Goal: Task Accomplishment & Management: Manage account settings

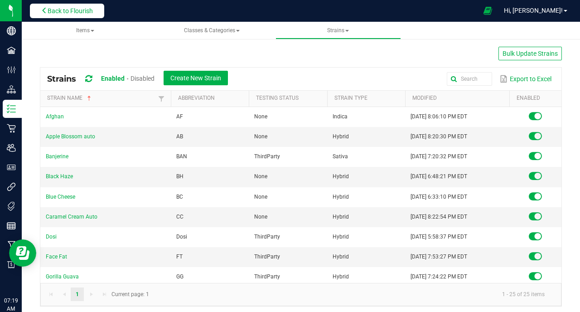
click at [54, 11] on span "Back to Flourish" at bounding box center [70, 10] width 45 height 7
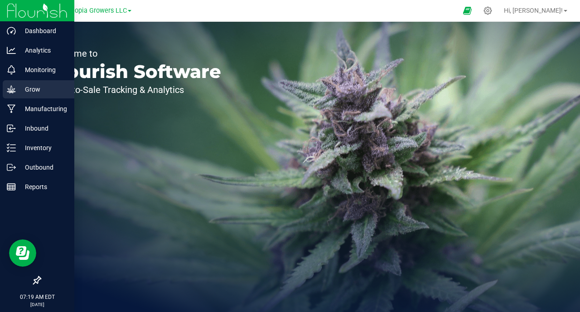
click at [14, 82] on div "Grow" at bounding box center [39, 89] width 72 height 18
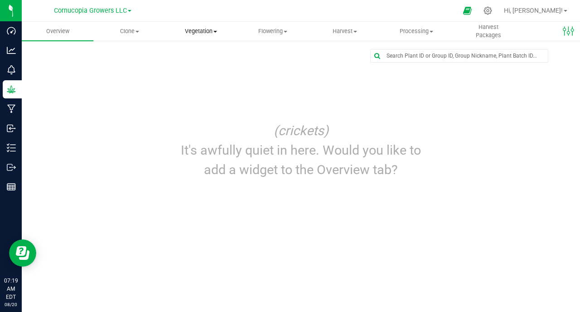
click at [211, 33] on span "Vegetation" at bounding box center [201, 31] width 71 height 8
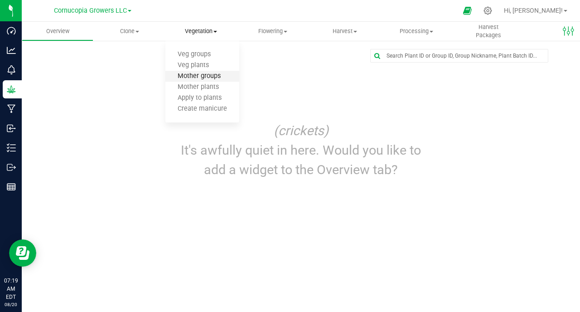
click at [211, 77] on span "Mother groups" at bounding box center [198, 76] width 67 height 8
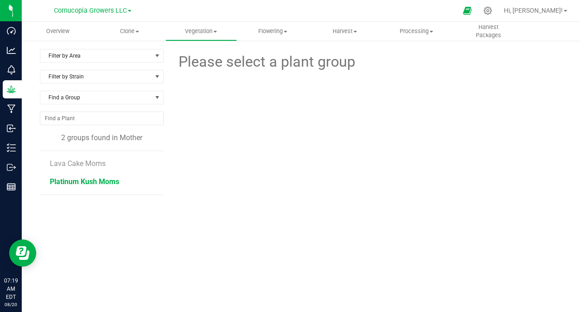
click at [110, 182] on span "Platinum Kush Moms" at bounding box center [84, 181] width 69 height 9
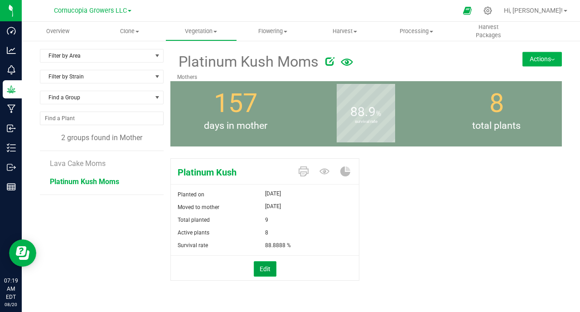
click at [270, 268] on button "Edit" at bounding box center [265, 268] width 23 height 15
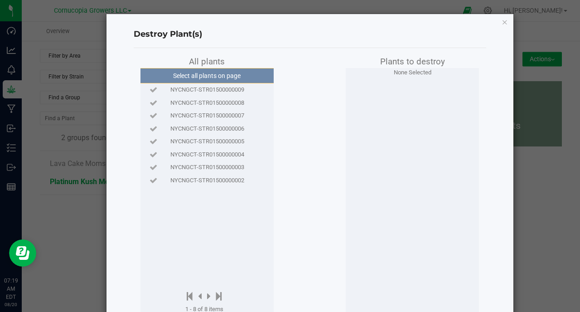
click at [237, 153] on span "NYCNGCT-STR01500000004" at bounding box center [207, 154] width 74 height 9
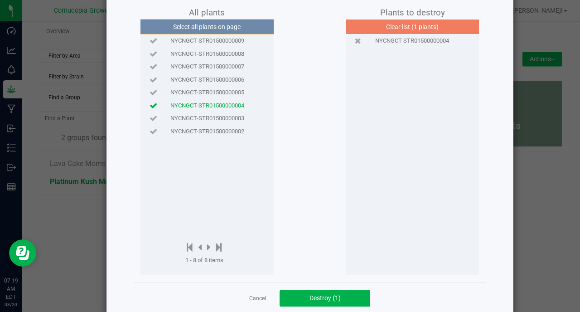
scroll to position [49, 0]
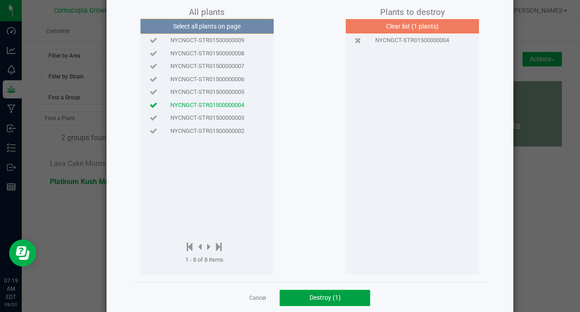
click at [335, 298] on span "Destroy (1)" at bounding box center [324, 296] width 31 height 7
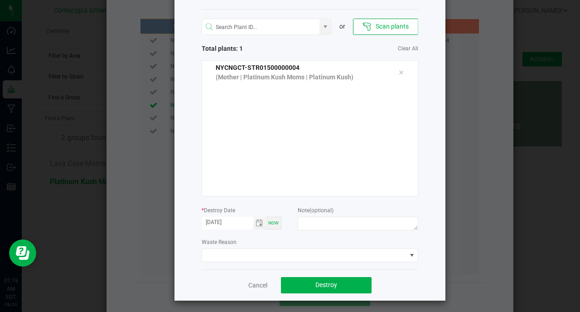
scroll to position [39, 0]
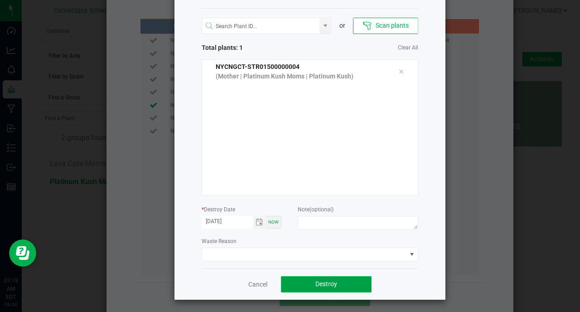
click at [319, 280] on span "Destroy" at bounding box center [326, 283] width 22 height 7
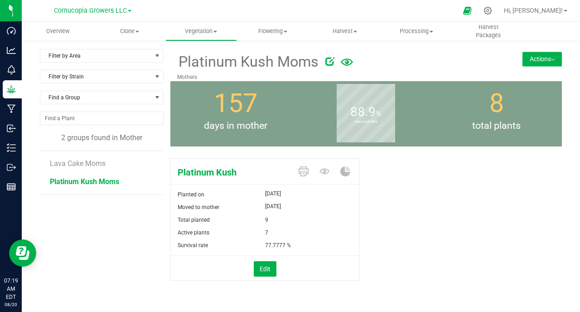
click at [109, 169] on li "Platinum Kush Moms" at bounding box center [103, 181] width 107 height 25
click at [99, 163] on span "Lava Cake Moms" at bounding box center [78, 163] width 57 height 9
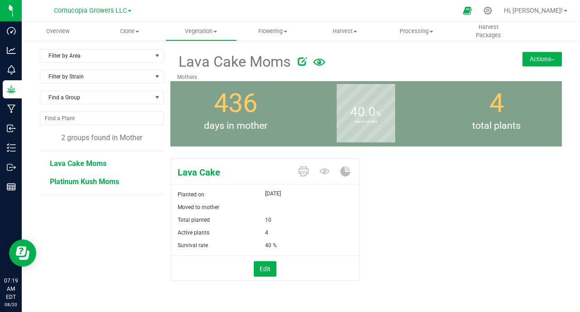
click at [93, 180] on span "Platinum Kush Moms" at bounding box center [84, 181] width 69 height 9
